Goal: Entertainment & Leisure: Browse casually

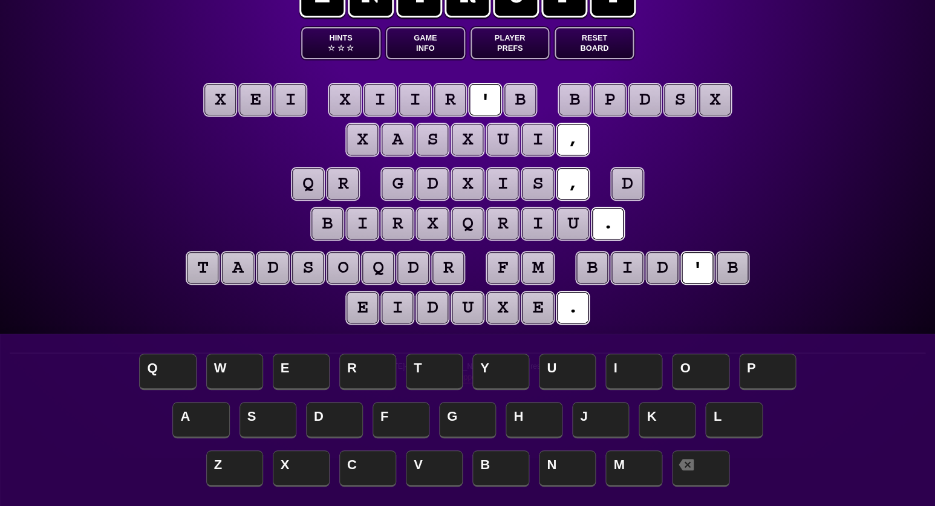
scroll to position [48, 0]
click at [284, 102] on puzzle-tile "i" at bounding box center [289, 99] width 31 height 31
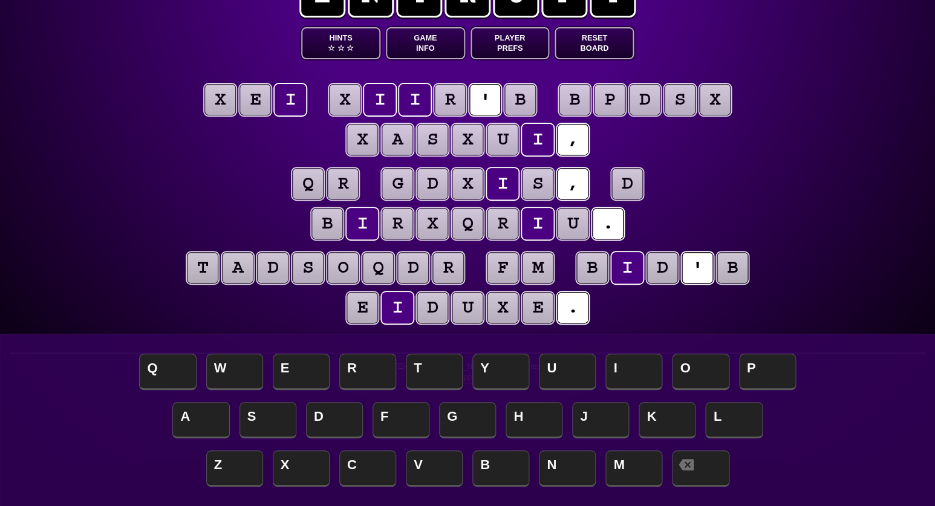
click at [258, 100] on puzzle-tile "e" at bounding box center [254, 99] width 31 height 31
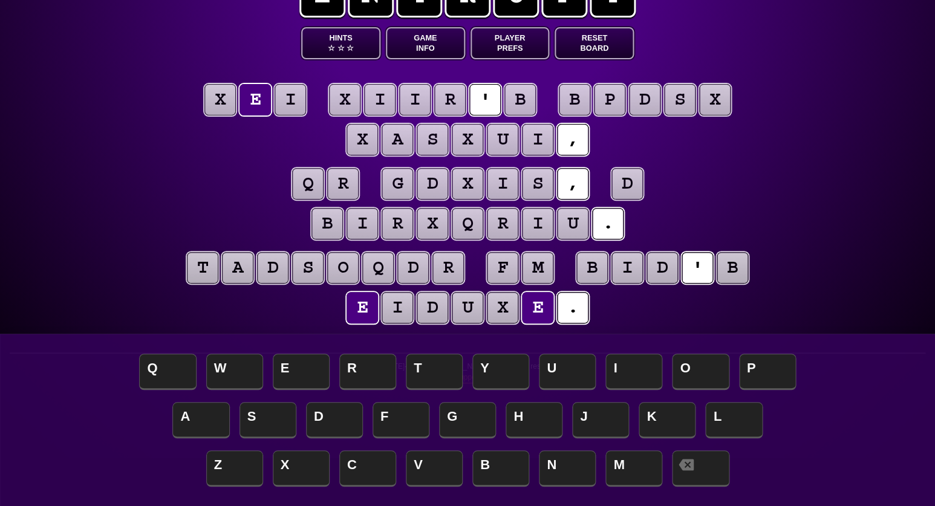
click at [232, 100] on puzzle-tile "x" at bounding box center [219, 99] width 31 height 31
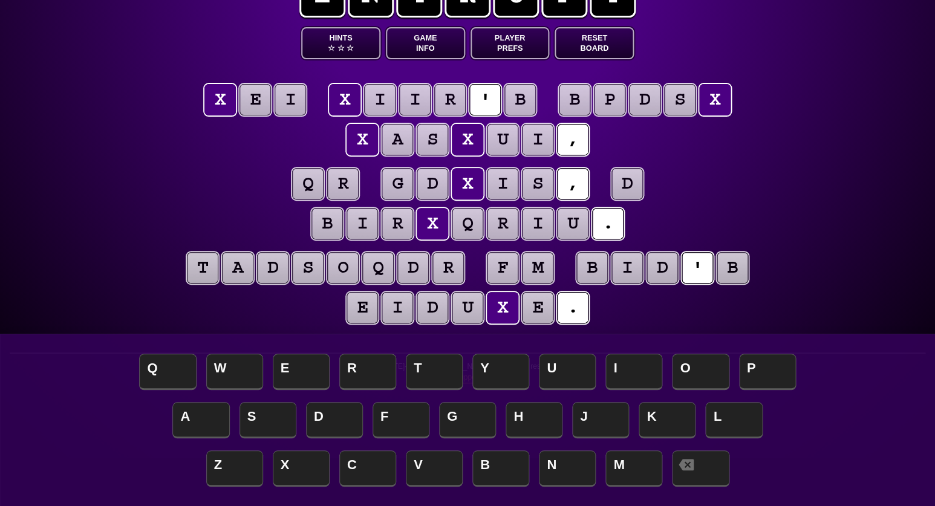
click at [521, 97] on puzzle-tile "b" at bounding box center [519, 99] width 31 height 31
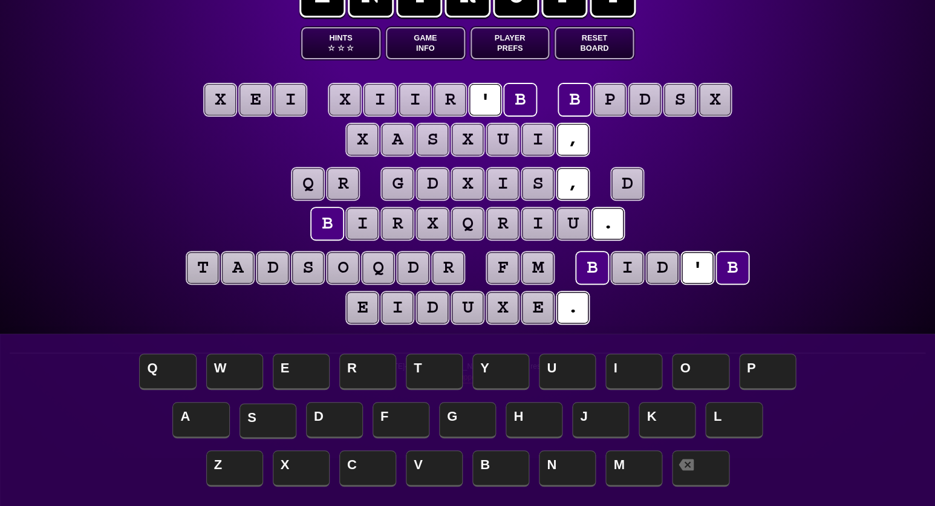
click at [273, 412] on span "S" at bounding box center [267, 421] width 57 height 36
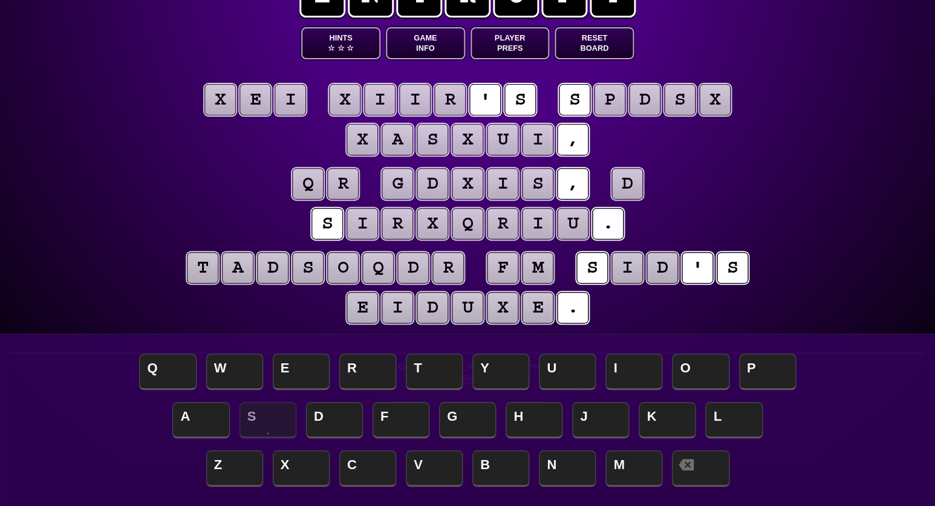
click at [620, 182] on puzzle-tile "d" at bounding box center [626, 183] width 31 height 31
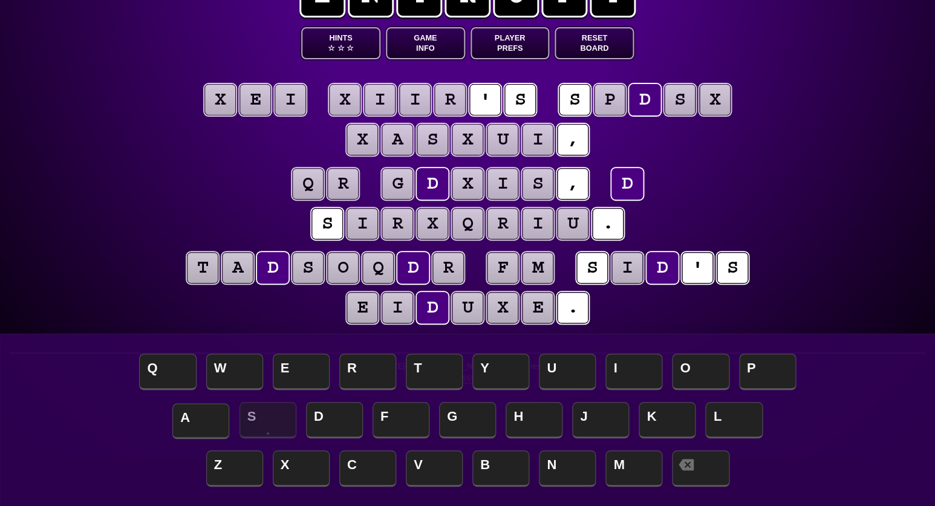
click at [195, 419] on span "A" at bounding box center [200, 421] width 57 height 36
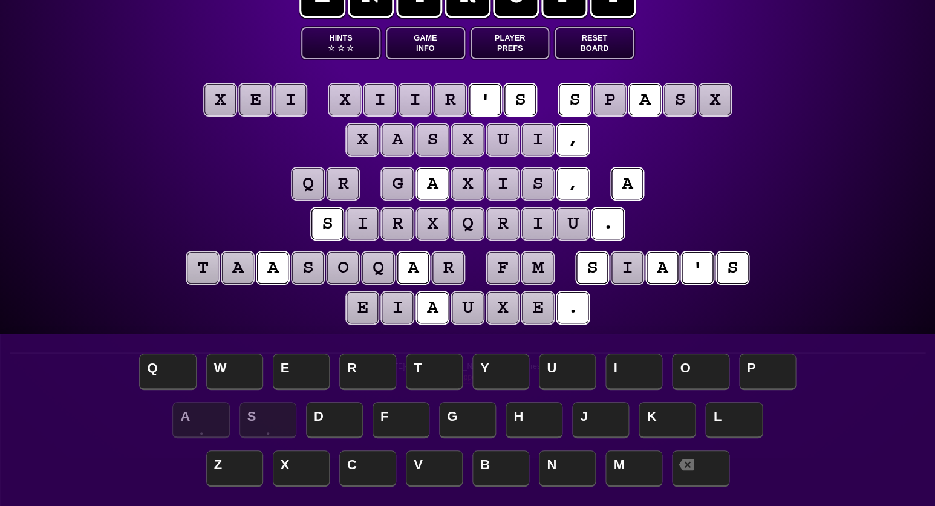
click at [219, 97] on puzzle-tile "x" at bounding box center [219, 99] width 31 height 31
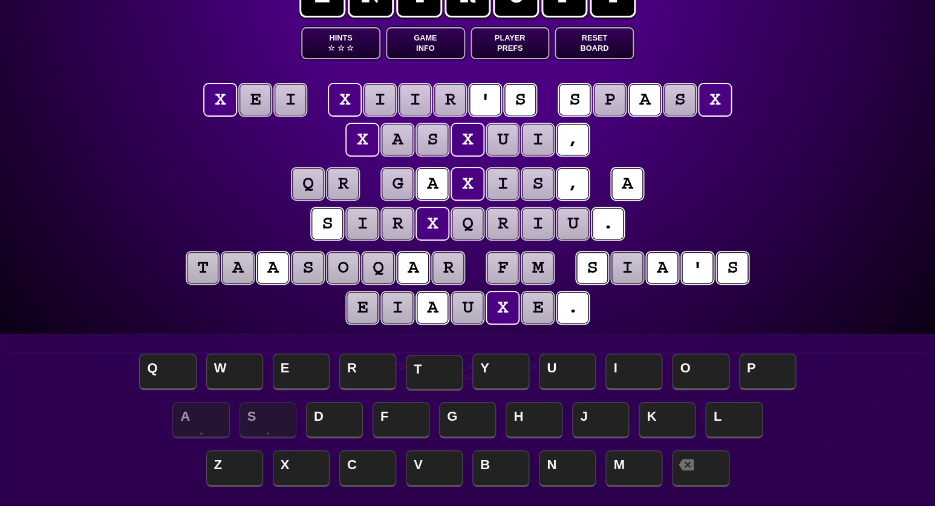
click at [429, 372] on span "T" at bounding box center [434, 373] width 57 height 36
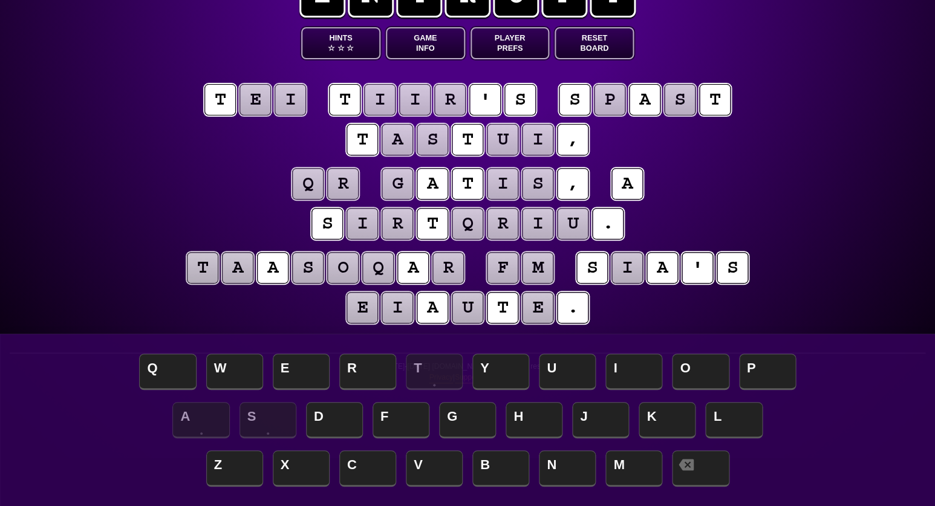
click at [261, 96] on puzzle-tile "e" at bounding box center [254, 99] width 31 height 31
click at [533, 421] on span "H" at bounding box center [533, 421] width 57 height 36
click at [285, 108] on puzzle-tile "i" at bounding box center [289, 99] width 31 height 31
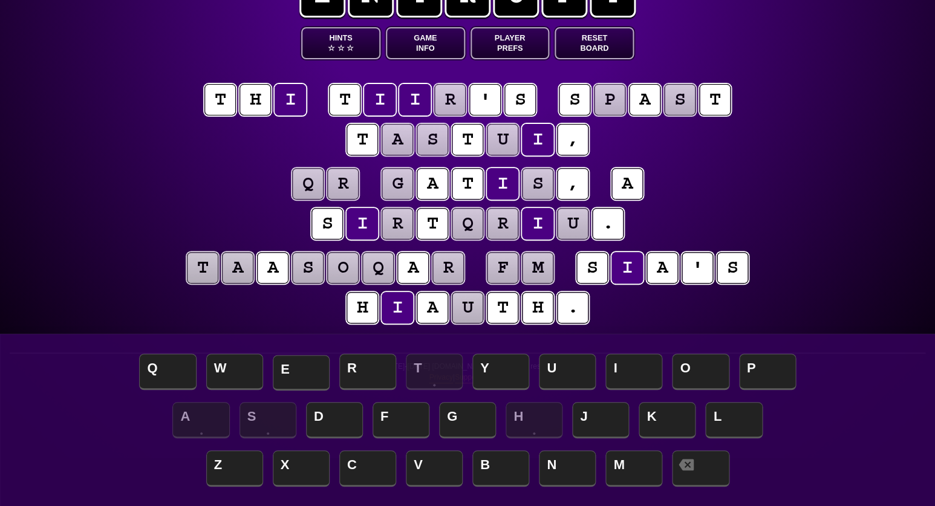
click at [304, 377] on span "E" at bounding box center [301, 373] width 57 height 36
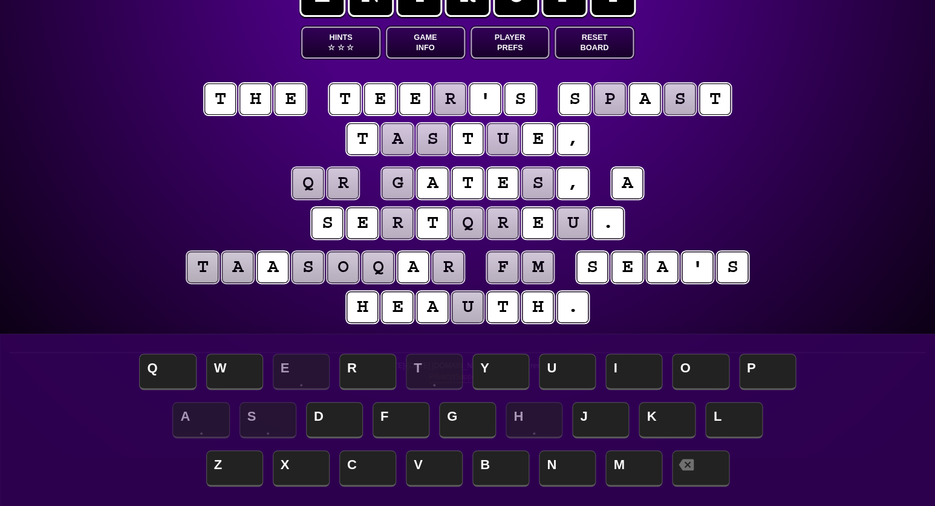
scroll to position [48, 0]
click at [502, 141] on puzzle-tile "u" at bounding box center [502, 138] width 31 height 31
click at [722, 426] on span "L" at bounding box center [733, 421] width 57 height 36
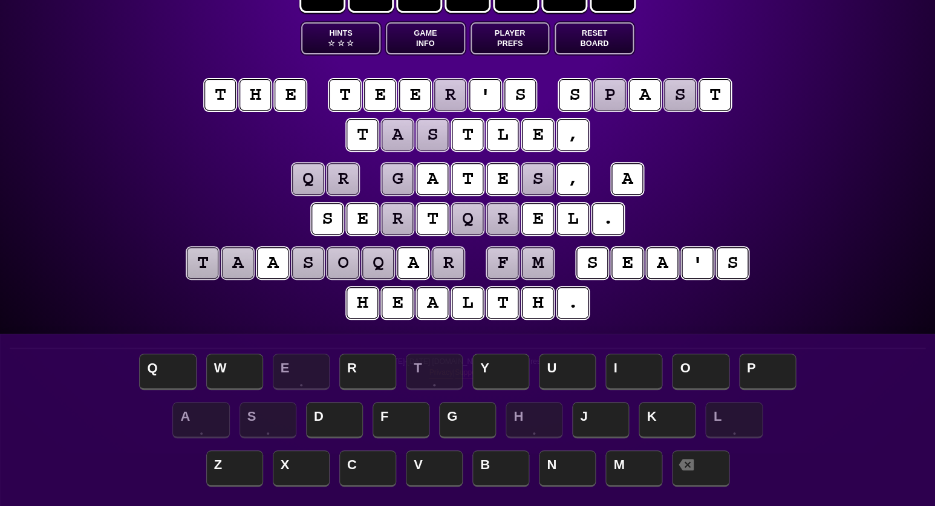
click at [503, 265] on puzzle-tile "f" at bounding box center [502, 262] width 31 height 31
click at [531, 264] on puzzle-tile "m" at bounding box center [537, 262] width 31 height 31
click at [258, 295] on puzzle-line "t a a s o q a r f m s e a ' s h e a l t h ." at bounding box center [467, 283] width 619 height 79
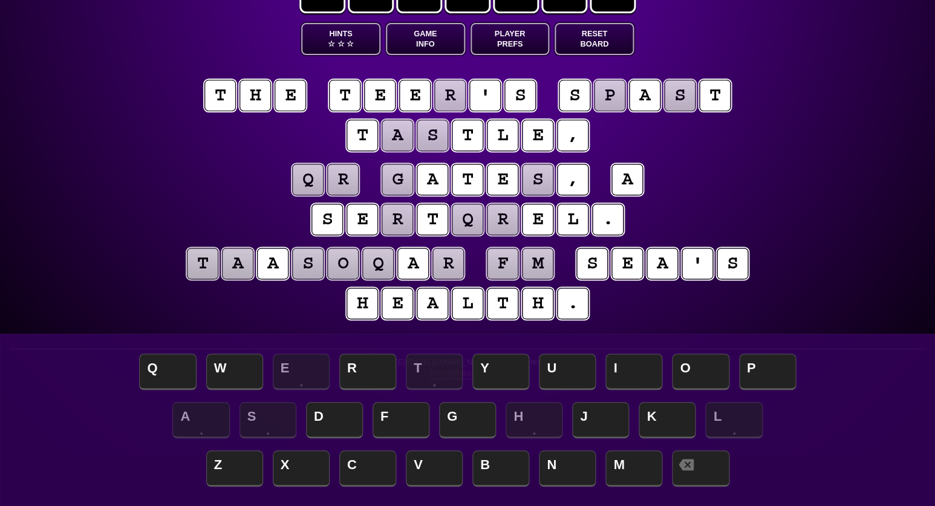
click at [539, 181] on puzzle-tile "s" at bounding box center [537, 179] width 31 height 31
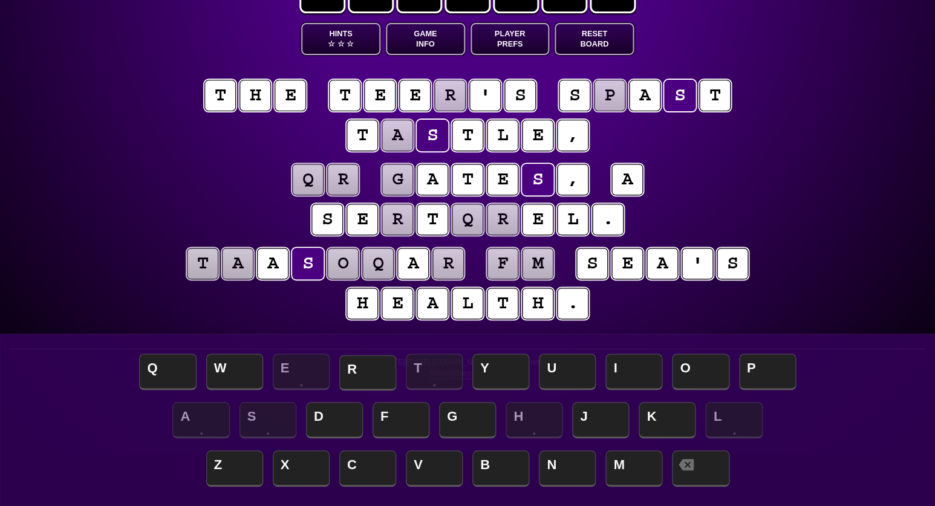
click at [385, 364] on span "R" at bounding box center [367, 373] width 57 height 36
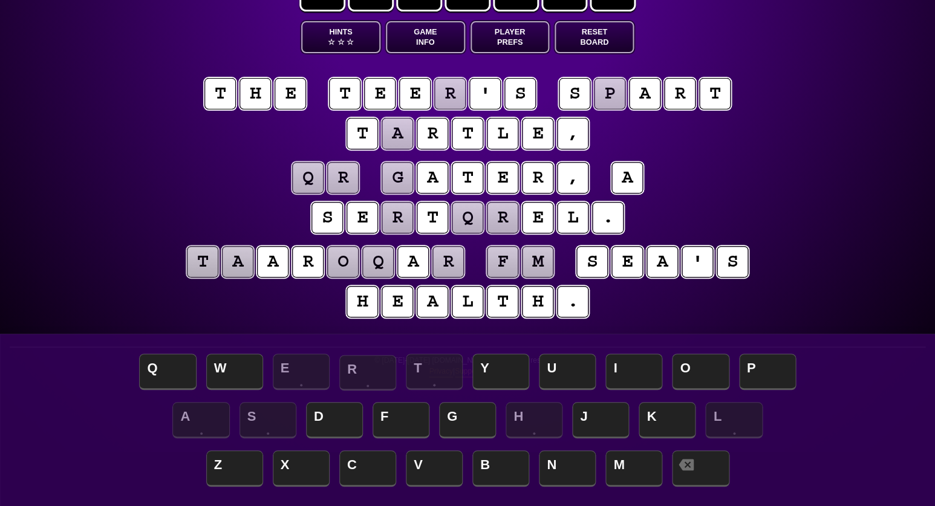
scroll to position [54, 0]
click at [392, 128] on puzzle-tile "a" at bounding box center [397, 133] width 31 height 31
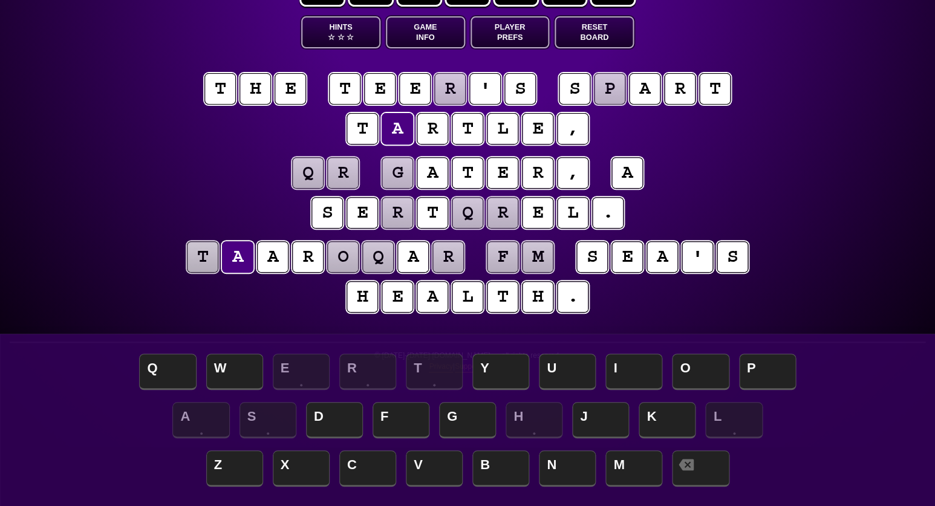
scroll to position [59, 0]
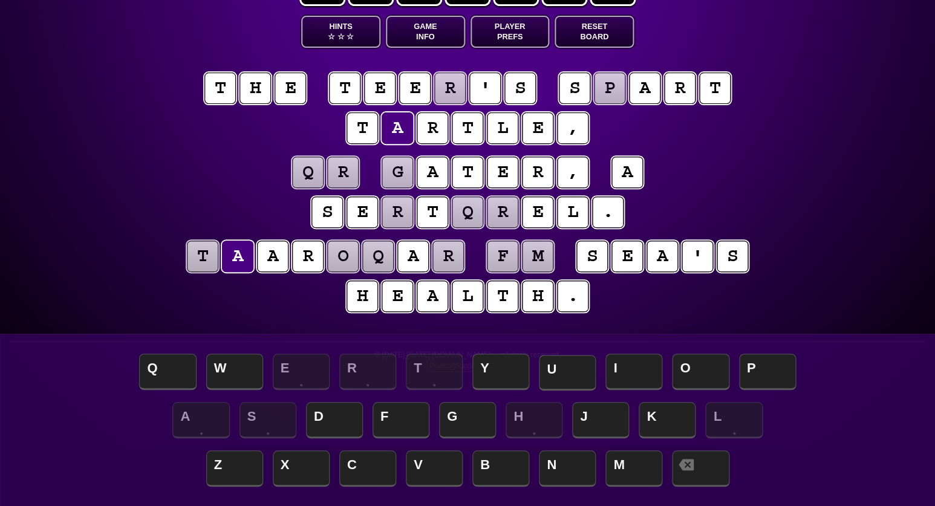
click at [567, 369] on span "U" at bounding box center [567, 373] width 57 height 36
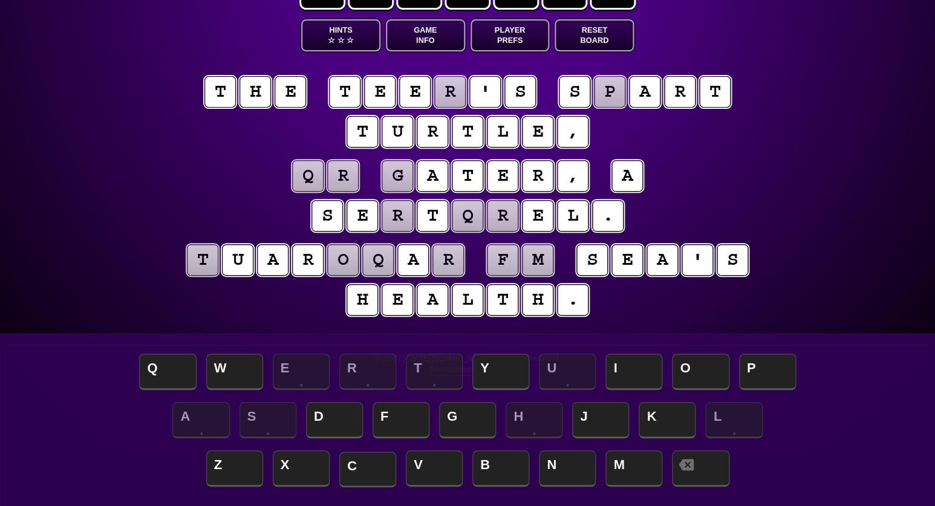
scroll to position [56, 0]
click at [609, 98] on puzzle-tile "p" at bounding box center [609, 91] width 31 height 31
click at [629, 470] on span "M" at bounding box center [633, 470] width 57 height 36
click at [405, 175] on puzzle-tile "g" at bounding box center [397, 175] width 31 height 31
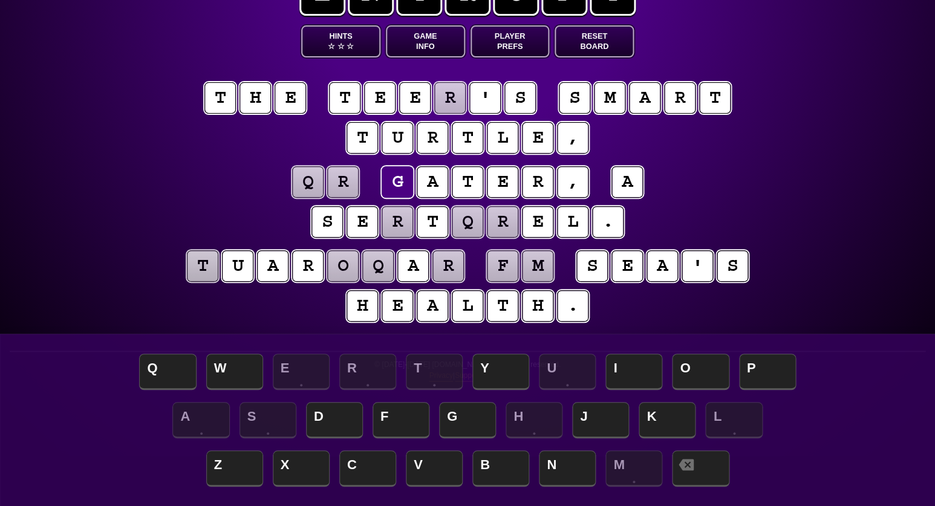
scroll to position [50, 0]
click at [315, 183] on puzzle-tile "q" at bounding box center [307, 181] width 31 height 31
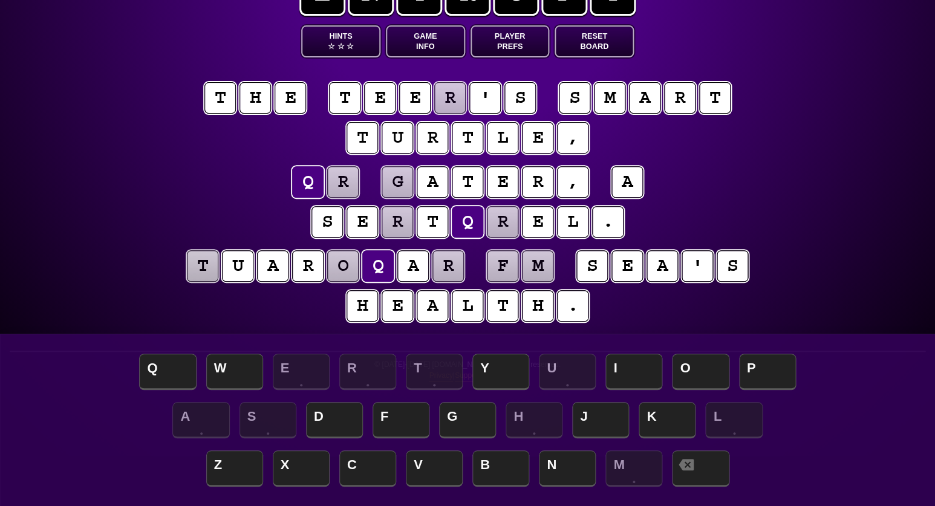
click at [348, 180] on puzzle-tile "r" at bounding box center [342, 181] width 31 height 31
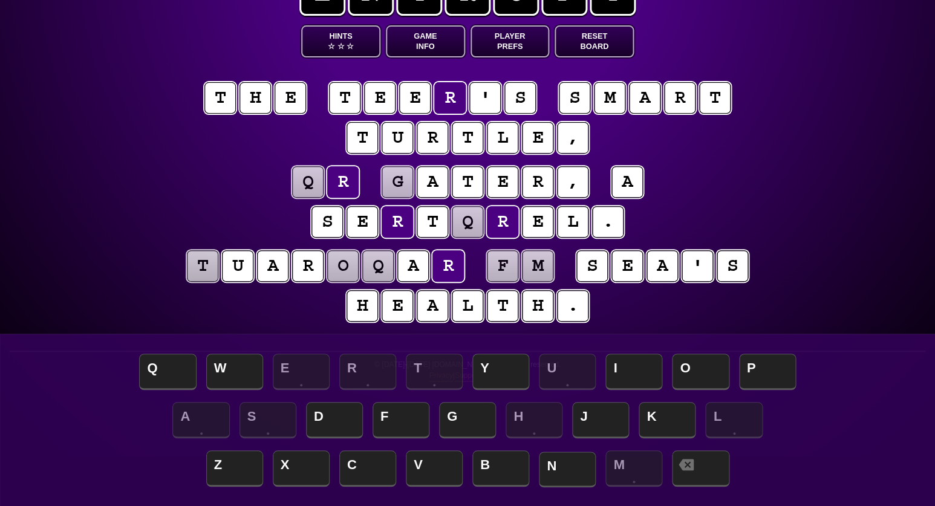
click at [567, 461] on span "N" at bounding box center [567, 470] width 57 height 36
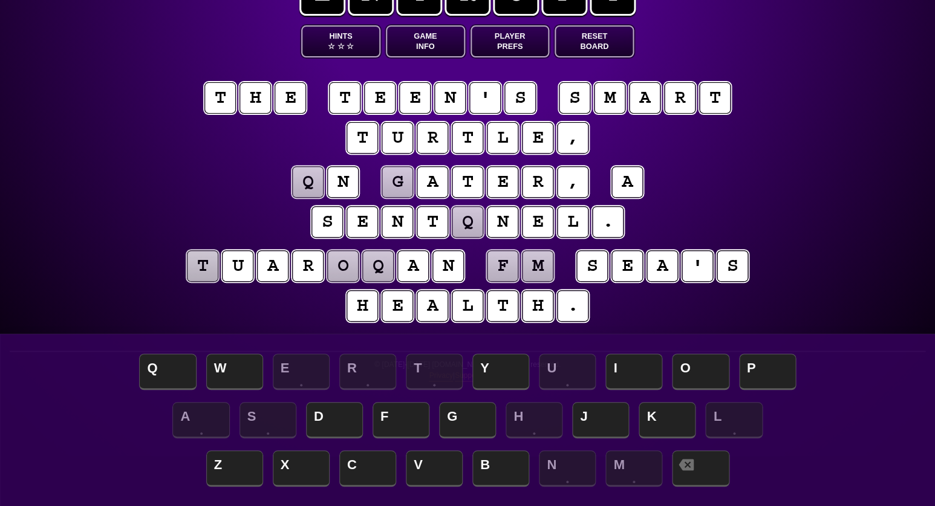
click at [314, 175] on puzzle-tile "q" at bounding box center [307, 181] width 31 height 31
click at [181, 150] on puzzle-line "t h e t e e n ' s s m a r t t u r t l e ," at bounding box center [467, 118] width 619 height 79
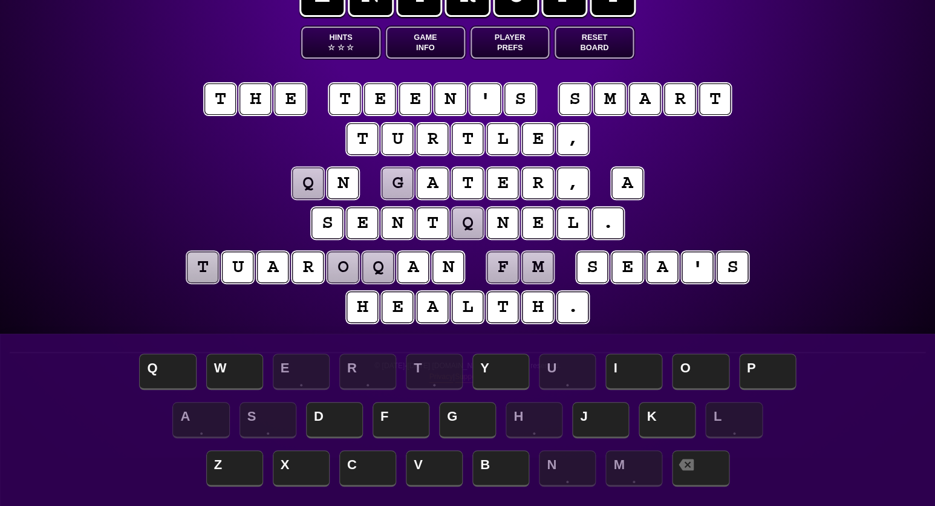
click at [397, 186] on puzzle-tile "g" at bounding box center [397, 182] width 31 height 31
click at [236, 373] on span "W" at bounding box center [234, 373] width 57 height 36
click at [314, 184] on puzzle-tile "q" at bounding box center [307, 182] width 31 height 31
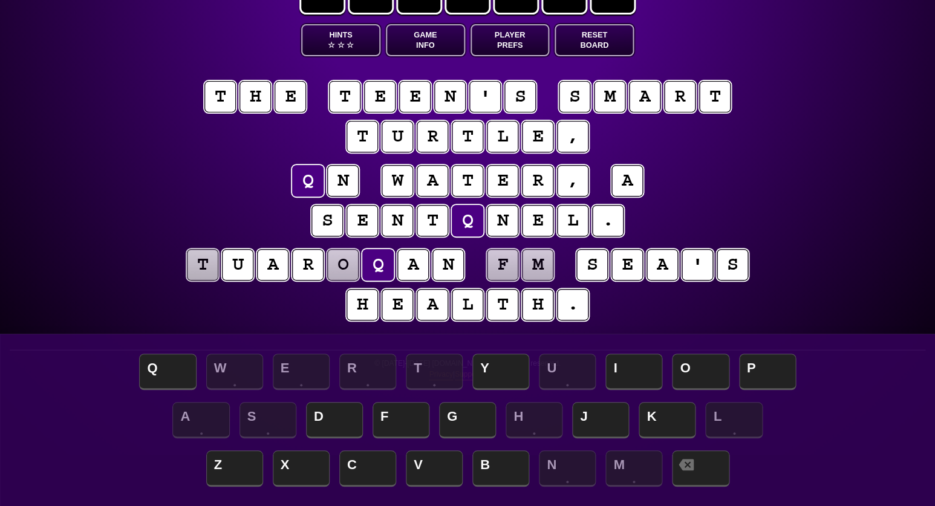
scroll to position [51, 0]
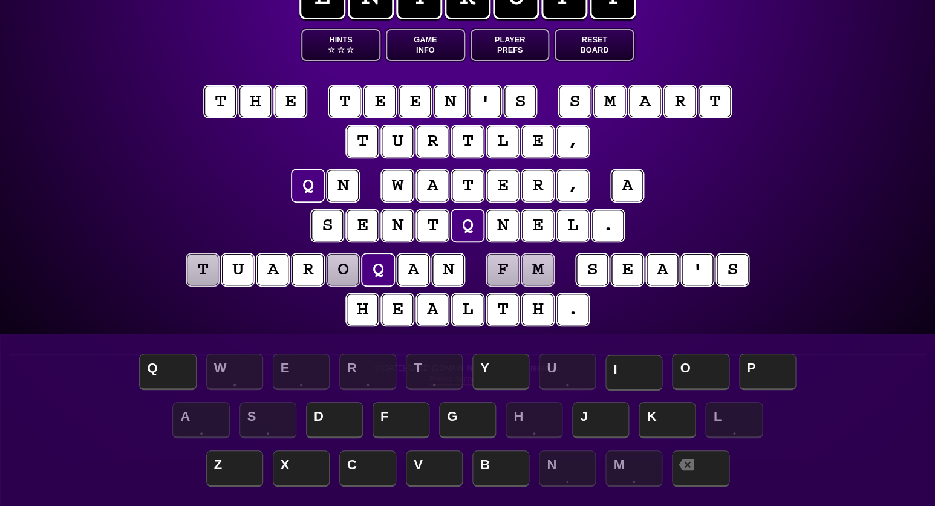
click at [620, 375] on span "I" at bounding box center [633, 373] width 57 height 36
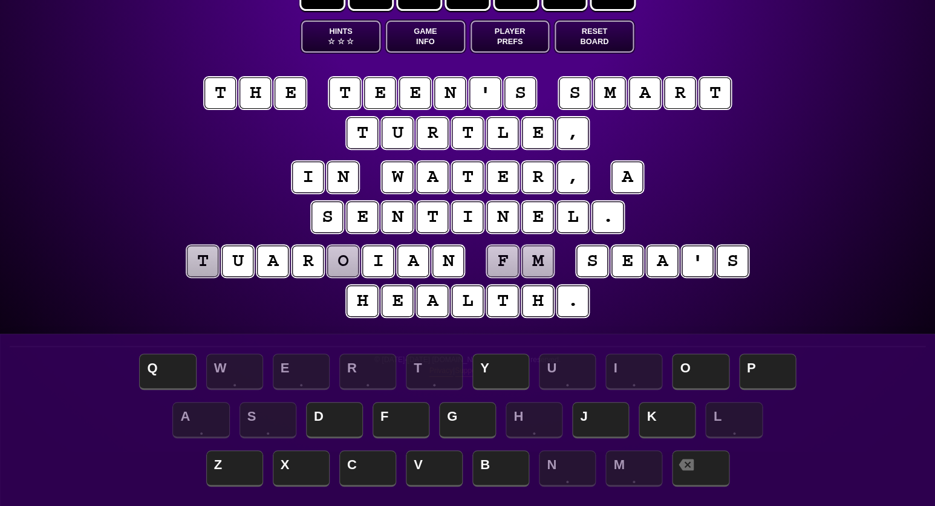
scroll to position [54, 0]
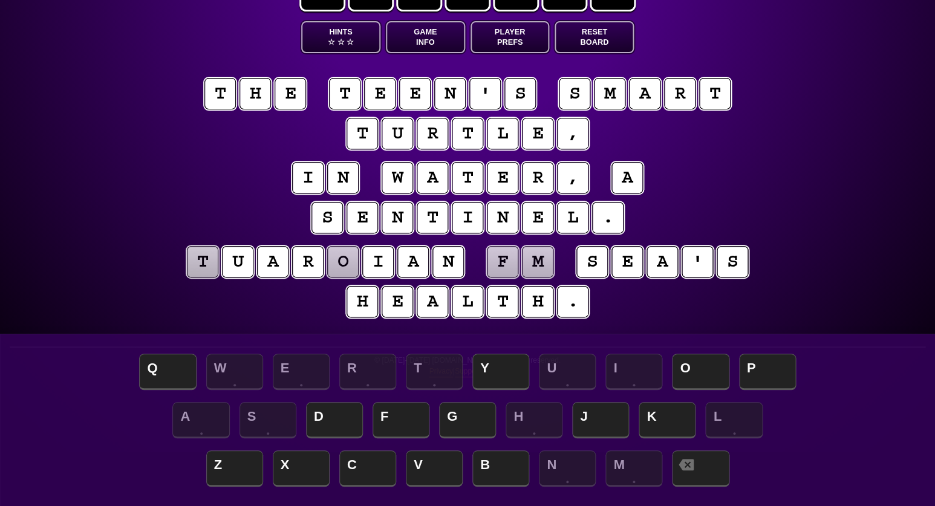
click at [345, 262] on puzzle-tile "o" at bounding box center [342, 261] width 31 height 31
click at [340, 413] on span "D" at bounding box center [334, 421] width 57 height 36
click at [209, 271] on puzzle-tile "t" at bounding box center [202, 261] width 31 height 31
click at [462, 415] on span "G" at bounding box center [467, 421] width 57 height 36
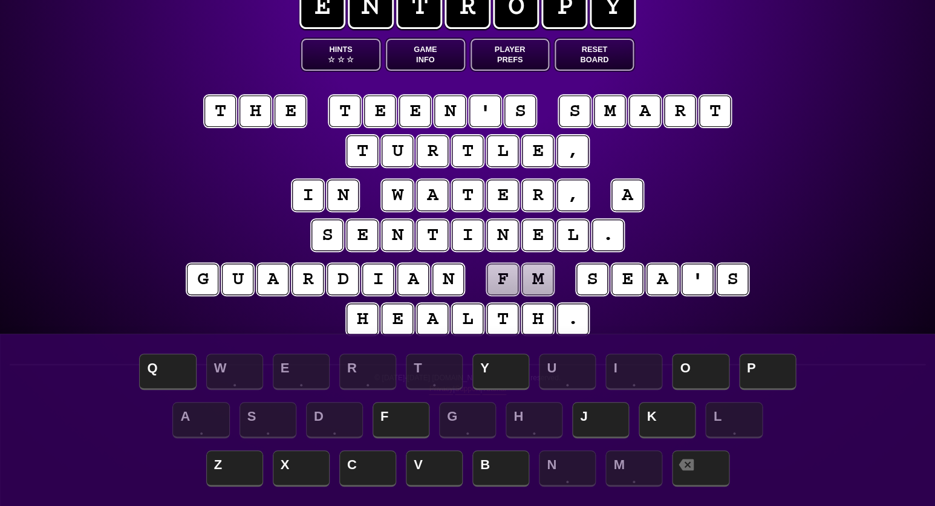
scroll to position [36, 0]
click at [504, 287] on puzzle-tile "f" at bounding box center [502, 279] width 31 height 31
click at [686, 377] on span "O" at bounding box center [700, 373] width 57 height 36
click at [533, 288] on puzzle-tile "m" at bounding box center [537, 279] width 31 height 31
click at [399, 411] on span "F" at bounding box center [400, 421] width 57 height 36
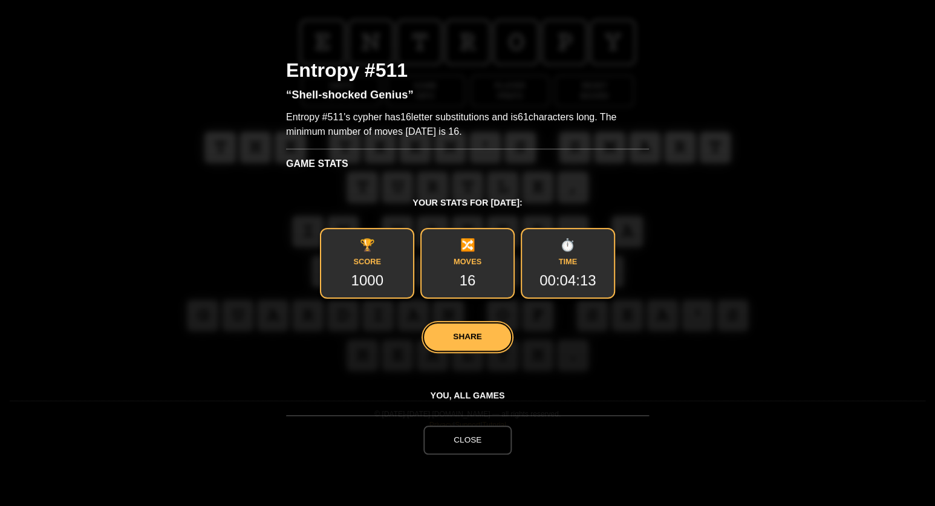
scroll to position [0, 0]
